Goal: Information Seeking & Learning: Compare options

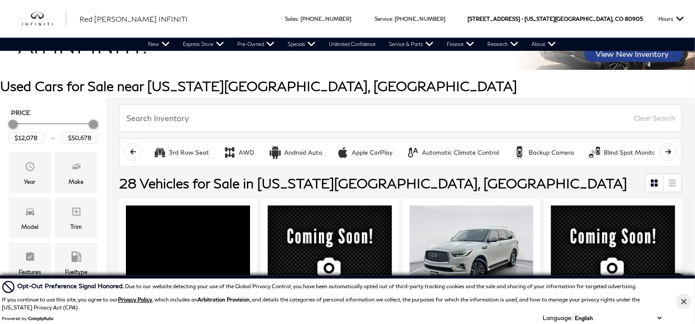
scroll to position [100, 0]
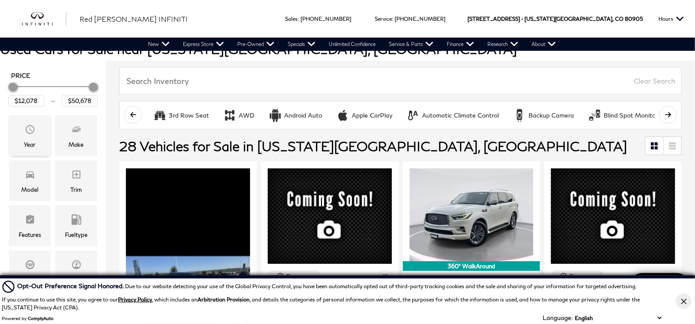
click at [31, 130] on icon "Year" at bounding box center [30, 129] width 9 height 9
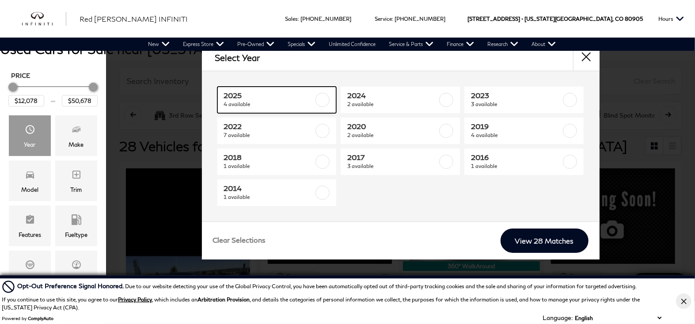
click at [278, 100] on span "4 available" at bounding box center [269, 104] width 90 height 9
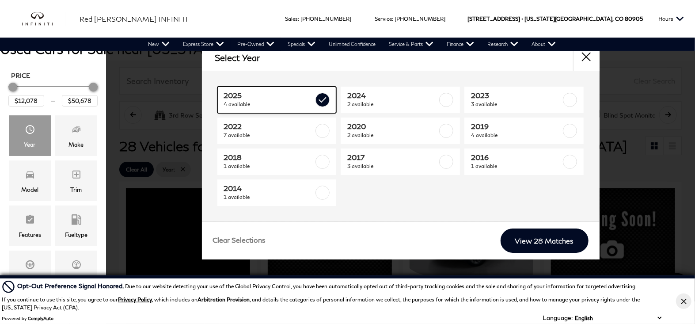
type input "$34,678"
checkbox input "true"
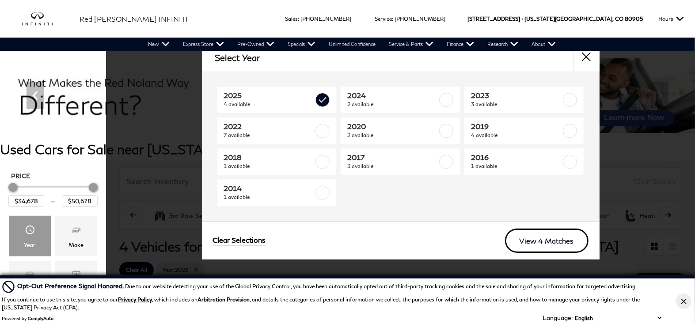
click at [552, 245] on link "View 4 Matches" at bounding box center [547, 241] width 84 height 24
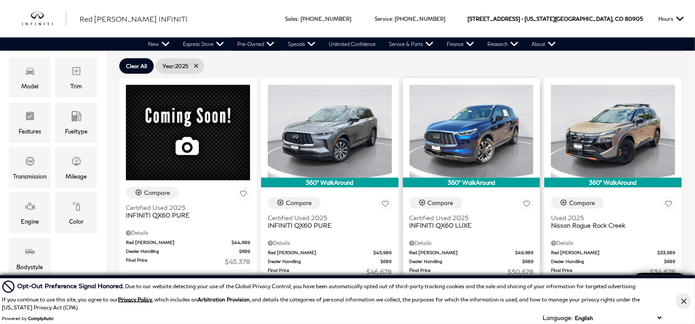
scroll to position [201, 0]
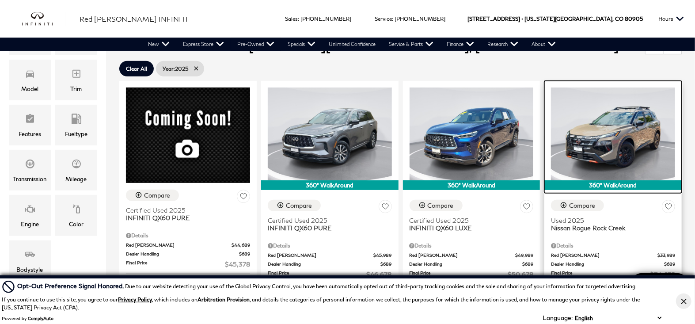
click at [620, 151] on img at bounding box center [613, 134] width 124 height 93
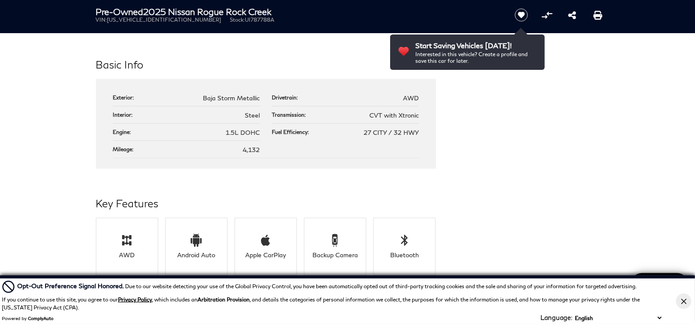
scroll to position [805, 0]
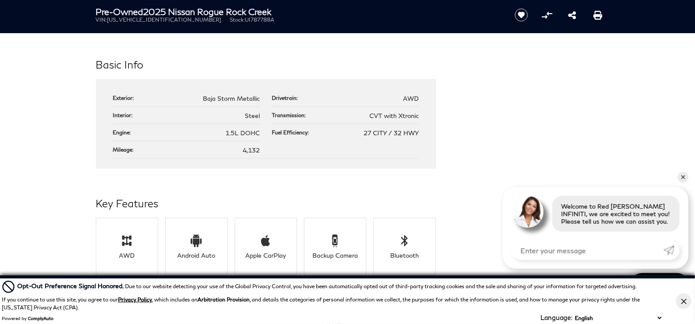
click at [238, 134] on span "1.5L DOHC" at bounding box center [243, 133] width 34 height 8
drag, startPoint x: 209, startPoint y: 132, endPoint x: 263, endPoint y: 129, distance: 54.0
click at [263, 129] on ul "Exterior: Baja Storm Metallic Drivetrain: AWD Interior: Steel Transmission: CVT…" at bounding box center [266, 124] width 306 height 69
copy span "1.5L DOHC"
click at [687, 178] on link "✕" at bounding box center [683, 177] width 11 height 11
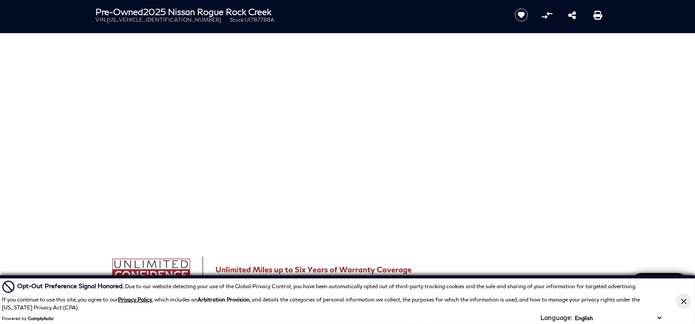
scroll to position [0, 0]
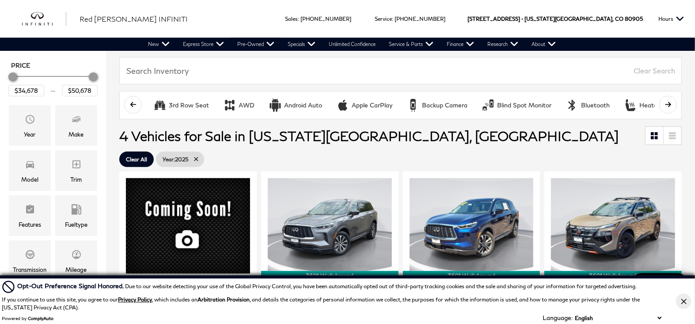
scroll to position [100, 0]
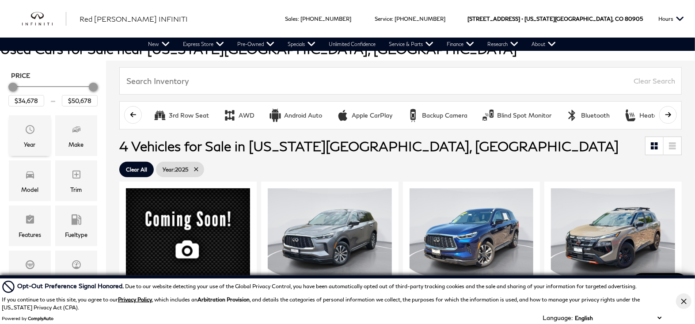
click at [35, 132] on div "Year" at bounding box center [30, 135] width 42 height 41
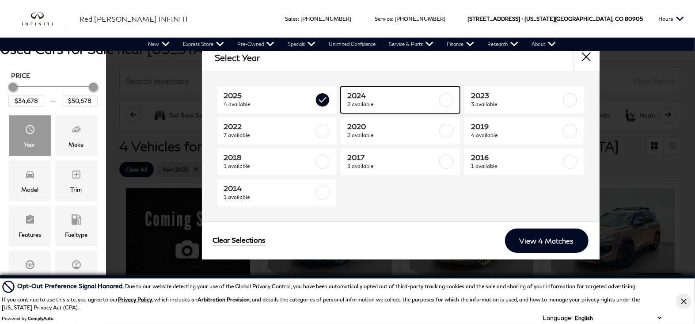
click at [364, 101] on span "2 available" at bounding box center [392, 104] width 90 height 9
type input "$23,083"
checkbox input "true"
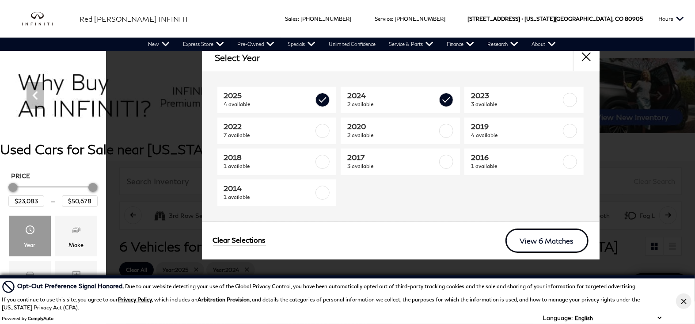
click at [536, 239] on link "View 6 Matches" at bounding box center [547, 241] width 83 height 24
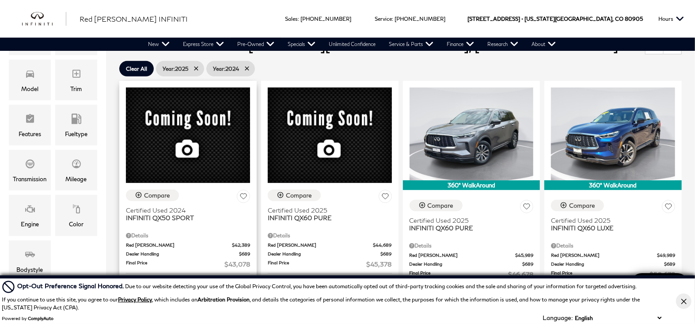
scroll to position [201, 0]
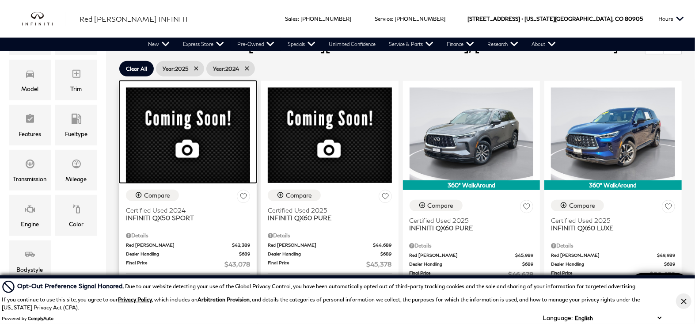
click at [178, 118] on div at bounding box center [187, 132] width 137 height 102
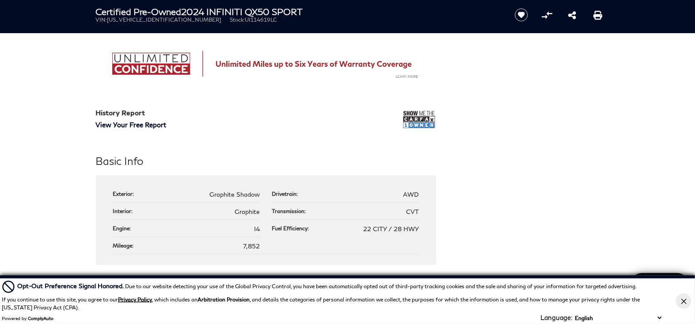
scroll to position [805, 0]
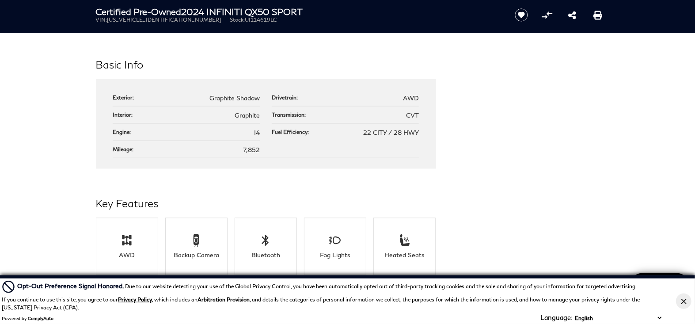
click at [259, 136] on span "I4" at bounding box center [257, 133] width 6 height 8
click at [257, 134] on span "I4" at bounding box center [257, 133] width 6 height 8
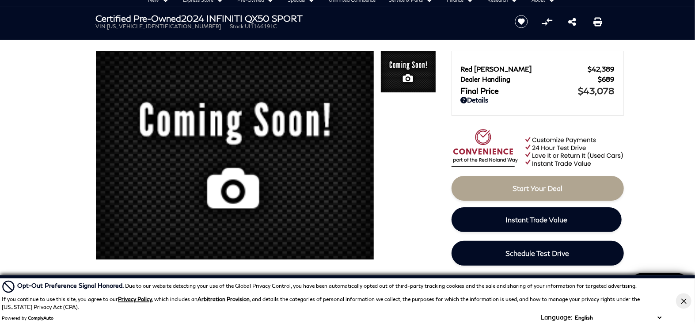
scroll to position [0, 0]
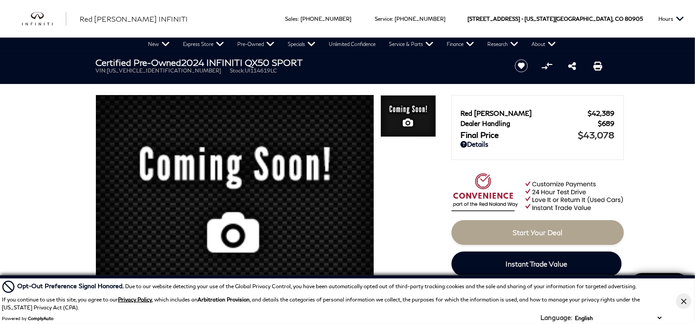
click at [253, 187] on img at bounding box center [235, 202] width 278 height 214
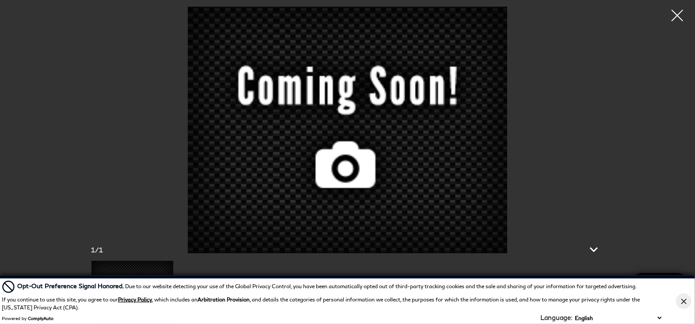
click at [677, 14] on div at bounding box center [677, 15] width 23 height 23
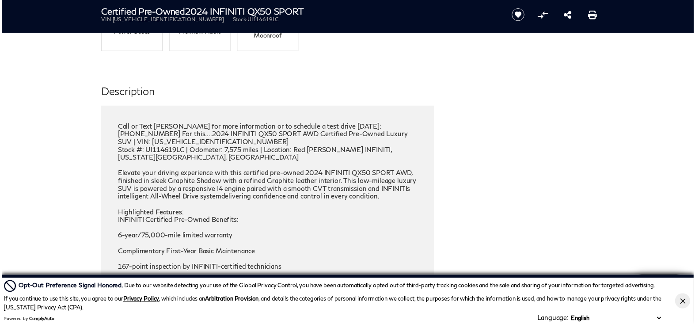
scroll to position [1207, 0]
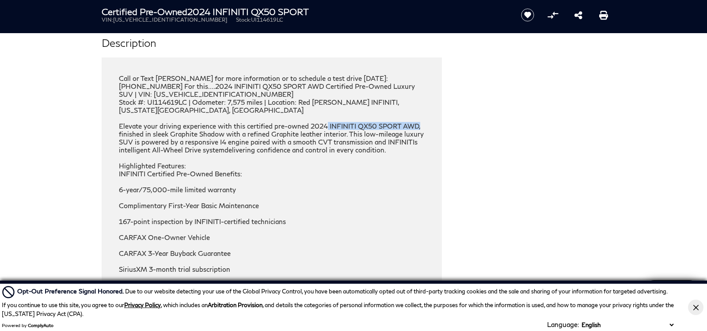
drag, startPoint x: 324, startPoint y: 127, endPoint x: 406, endPoint y: 126, distance: 81.8
click at [416, 126] on div "Call or Text Robert Warner for more information or to schedule a test drive tod…" at bounding box center [272, 265] width 306 height 382
copy div "INFINITI QX50 SPORT AWD,"
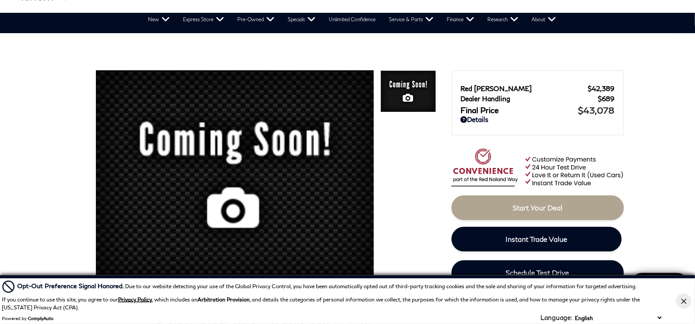
scroll to position [0, 0]
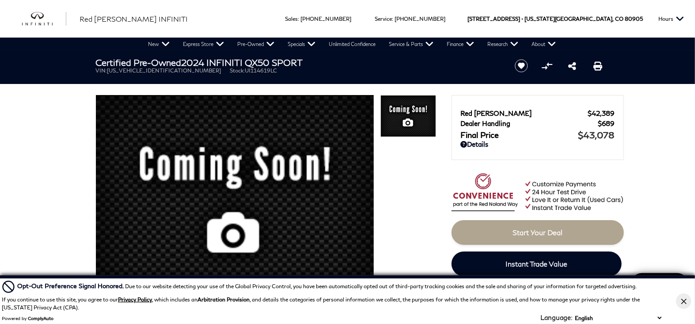
drag, startPoint x: 187, startPoint y: 63, endPoint x: 313, endPoint y: 61, distance: 125.6
click at [313, 61] on h1 "Certified Pre-Owned 2024 INFINITI QX50 SPORT" at bounding box center [298, 62] width 404 height 10
copy h1 "2024 INFINITI QX50 SPORT"
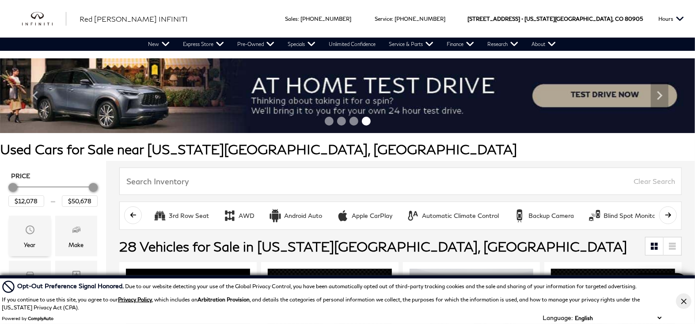
click at [37, 222] on div "Year" at bounding box center [30, 236] width 42 height 41
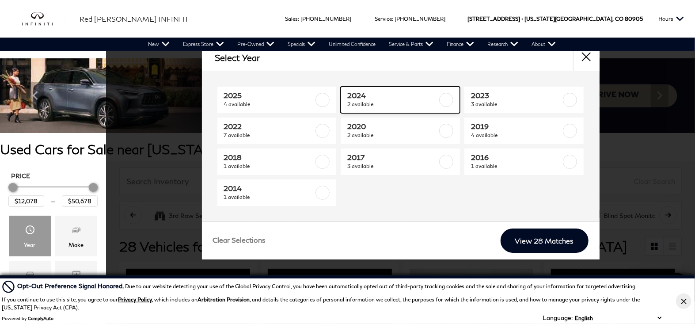
click at [358, 99] on span "2024" at bounding box center [392, 95] width 90 height 9
type input "$23,083"
type input "$43,078"
checkbox input "true"
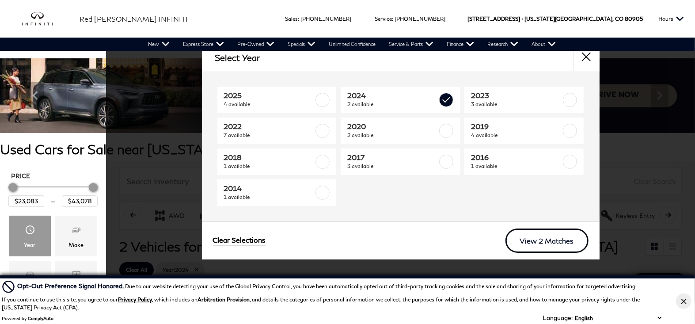
click at [534, 239] on link "View 2 Matches" at bounding box center [547, 241] width 83 height 24
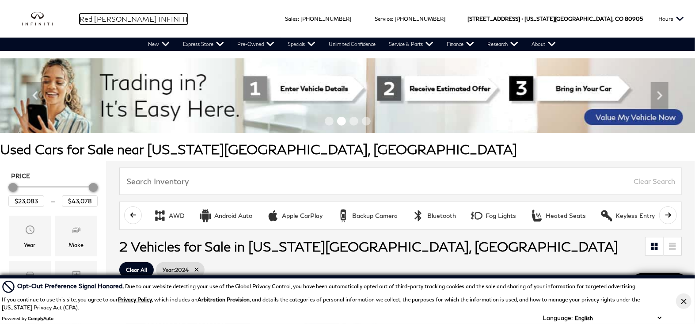
click at [90, 22] on span "Red [PERSON_NAME] INFINITI" at bounding box center [134, 19] width 108 height 8
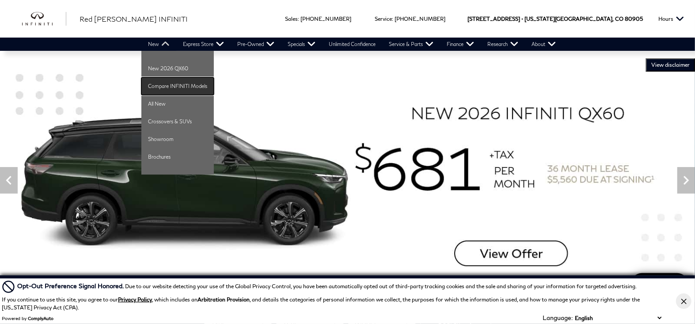
click at [160, 88] on link "Compare INFINITI Models" at bounding box center [177, 86] width 72 height 18
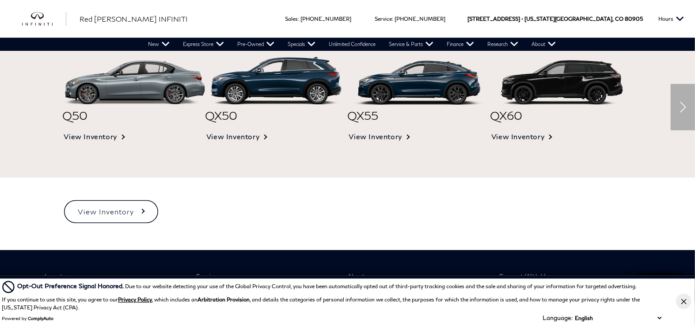
scroll to position [402, 0]
